Goal: Task Accomplishment & Management: Manage account settings

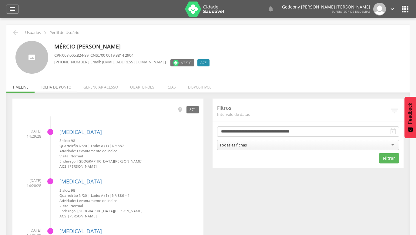
click at [64, 87] on li "Folha de ponto" at bounding box center [56, 85] width 43 height 14
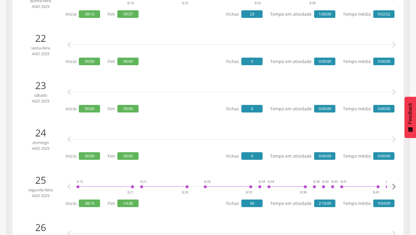
scroll to position [1205, 0]
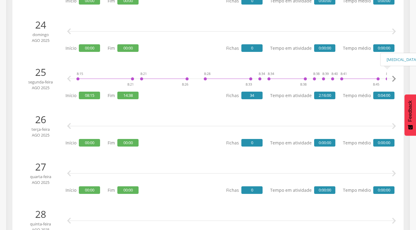
click at [394, 78] on icon "" at bounding box center [393, 79] width 12 height 12
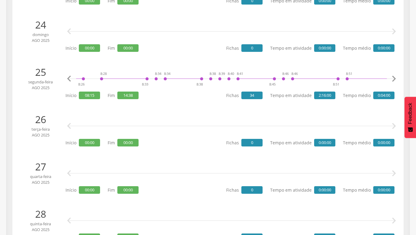
click at [394, 78] on icon "" at bounding box center [393, 79] width 12 height 12
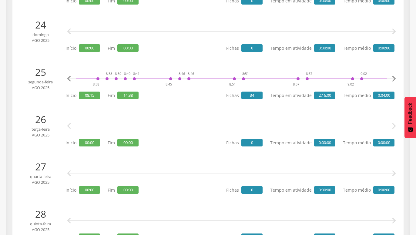
click at [394, 78] on icon "" at bounding box center [393, 79] width 12 height 12
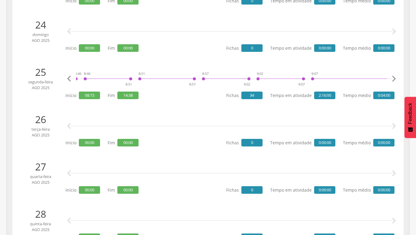
scroll to position [0, 311]
click at [394, 78] on icon "" at bounding box center [393, 79] width 12 height 12
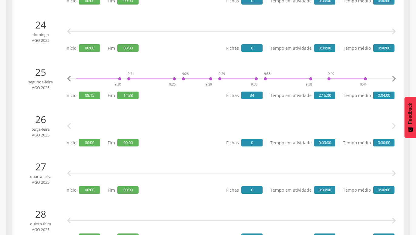
click at [394, 78] on icon "" at bounding box center [393, 79] width 12 height 12
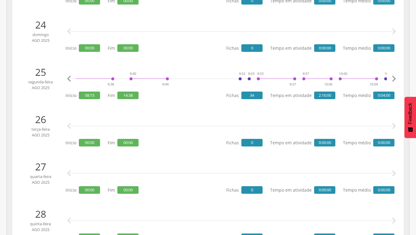
scroll to position [0, 829]
click at [394, 78] on icon "" at bounding box center [393, 79] width 12 height 12
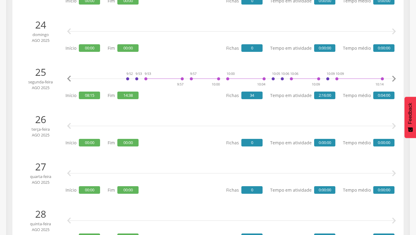
scroll to position [0, 932]
click at [394, 78] on icon "" at bounding box center [393, 79] width 12 height 12
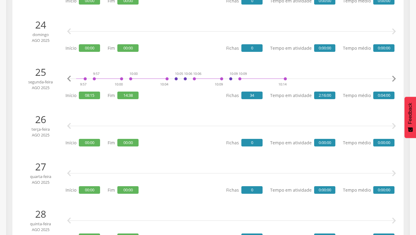
scroll to position [0, 1036]
click at [394, 78] on icon "" at bounding box center [393, 79] width 12 height 12
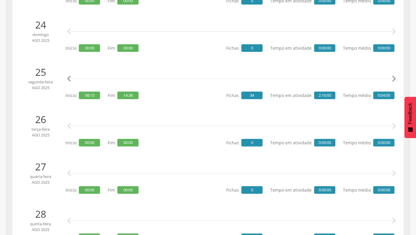
click at [394, 78] on icon "" at bounding box center [393, 79] width 12 height 12
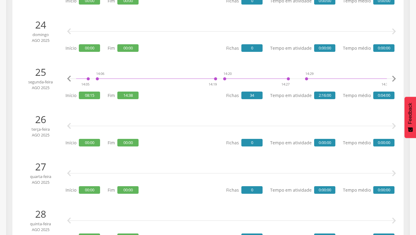
scroll to position [0, 1856]
click at [394, 78] on icon "" at bounding box center [393, 79] width 12 height 12
click at [68, 78] on icon "" at bounding box center [69, 79] width 12 height 12
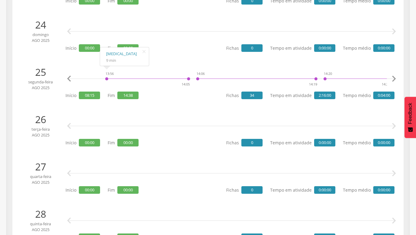
click at [69, 78] on icon "" at bounding box center [69, 79] width 12 height 12
click at [71, 79] on icon "" at bounding box center [69, 79] width 12 height 12
click at [73, 79] on icon "" at bounding box center [69, 79] width 12 height 12
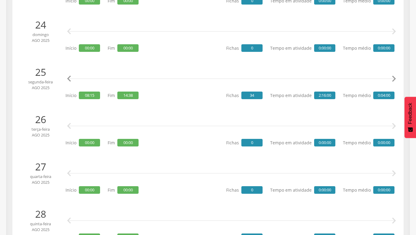
scroll to position [0, 1442]
